Goal: Task Accomplishment & Management: Manage account settings

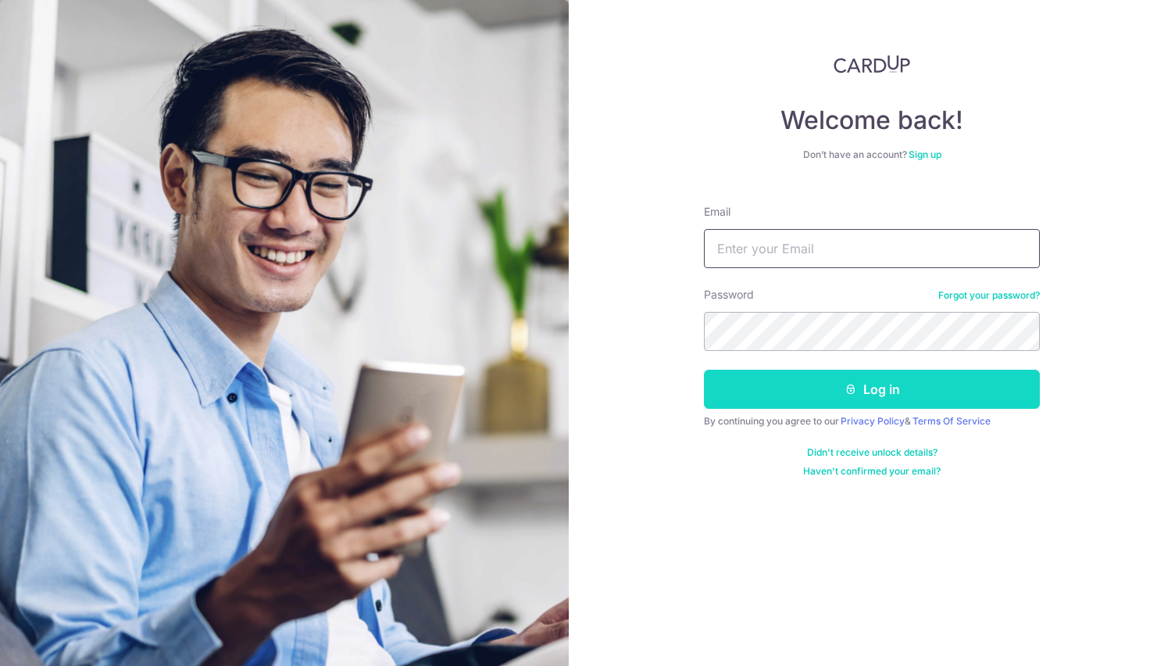
type input "[EMAIL_ADDRESS][DOMAIN_NAME]"
click at [796, 395] on button "Log in" at bounding box center [872, 389] width 336 height 39
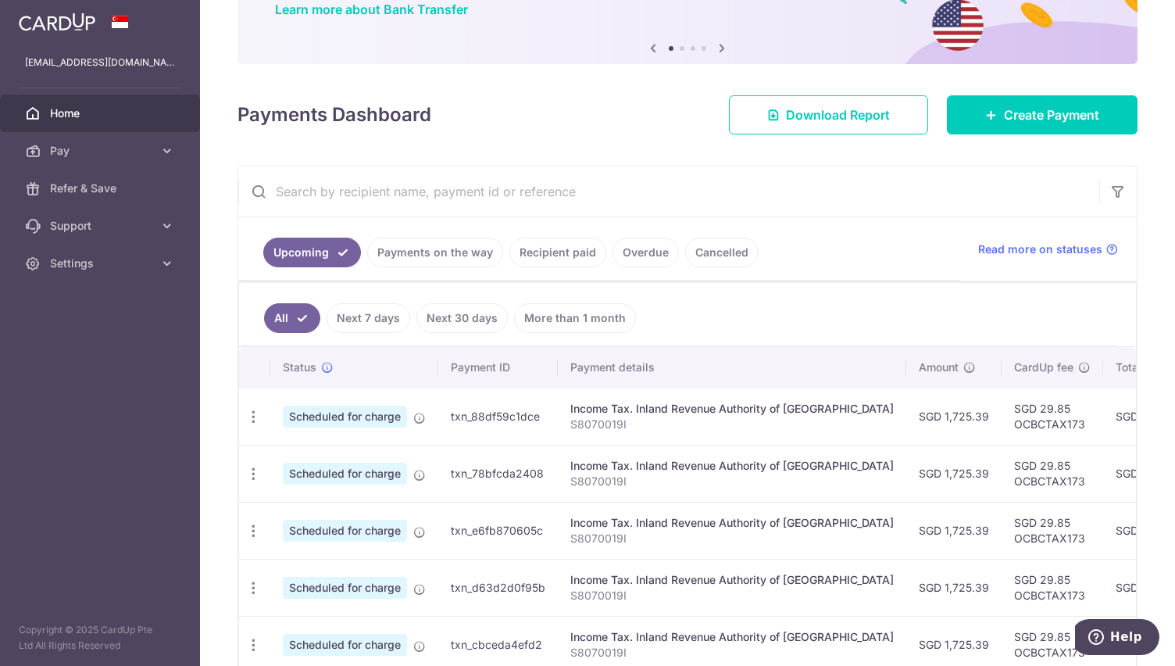
scroll to position [156, 0]
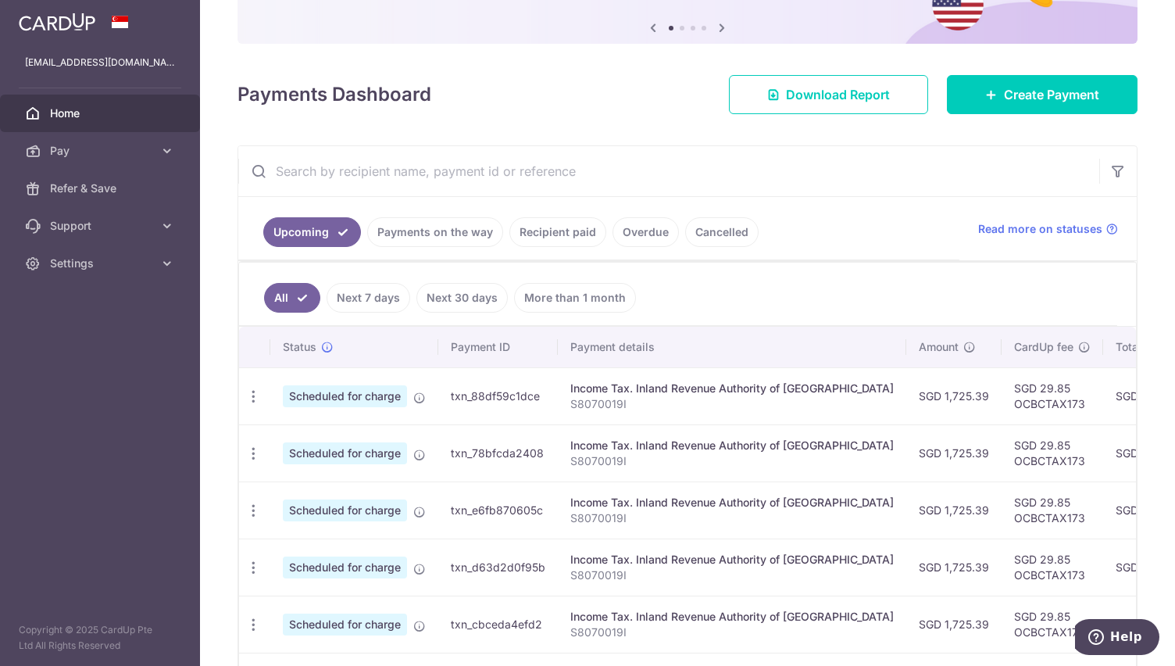
click at [568, 235] on link "Recipient paid" at bounding box center [557, 232] width 97 height 30
